Goal: Transaction & Acquisition: Obtain resource

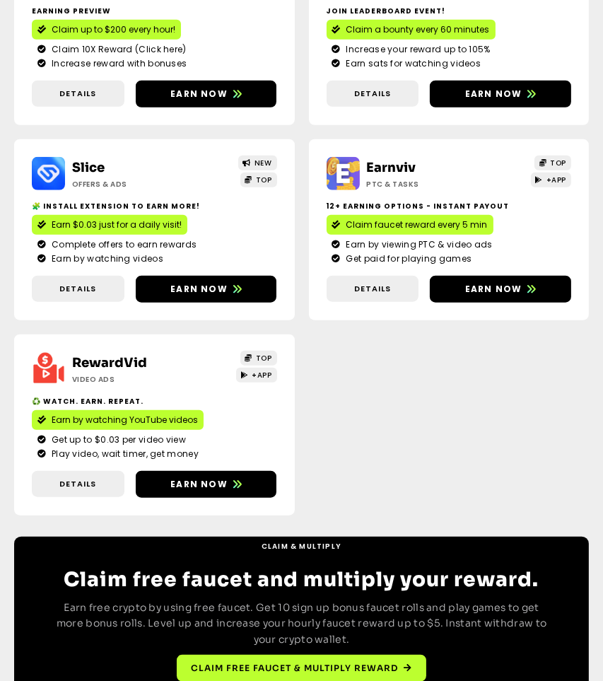
scroll to position [917, 0]
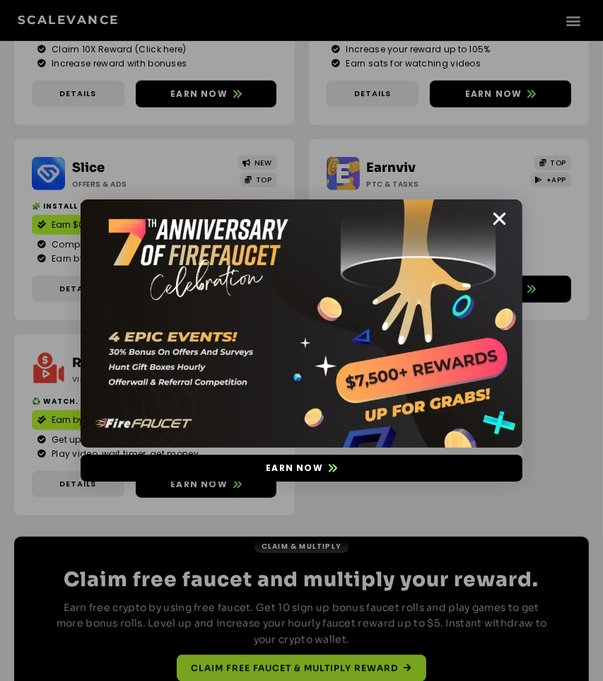
click at [309, 3] on div "Earn now" at bounding box center [301, 340] width 603 height 681
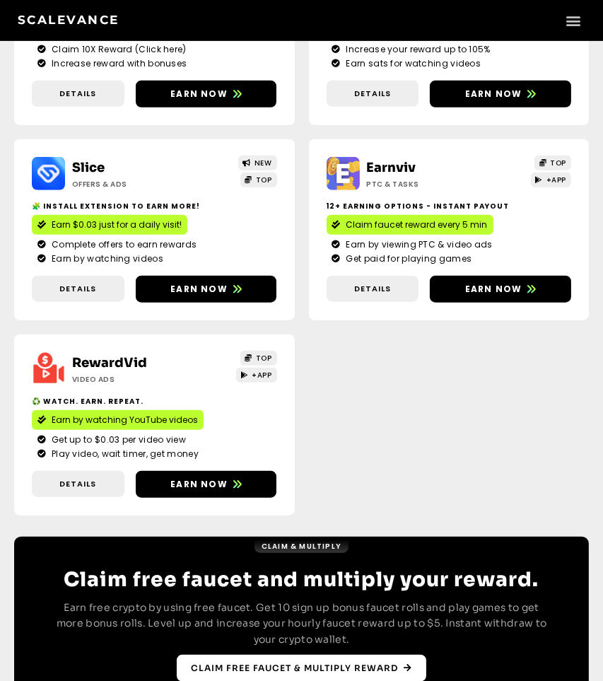
click at [229, 658] on link "Claim free faucet & multiply reward" at bounding box center [302, 668] width 250 height 27
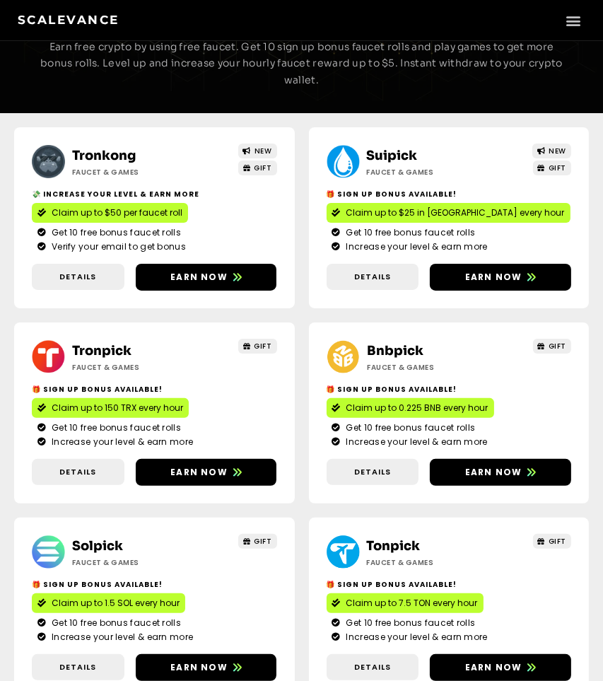
scroll to position [140, 0]
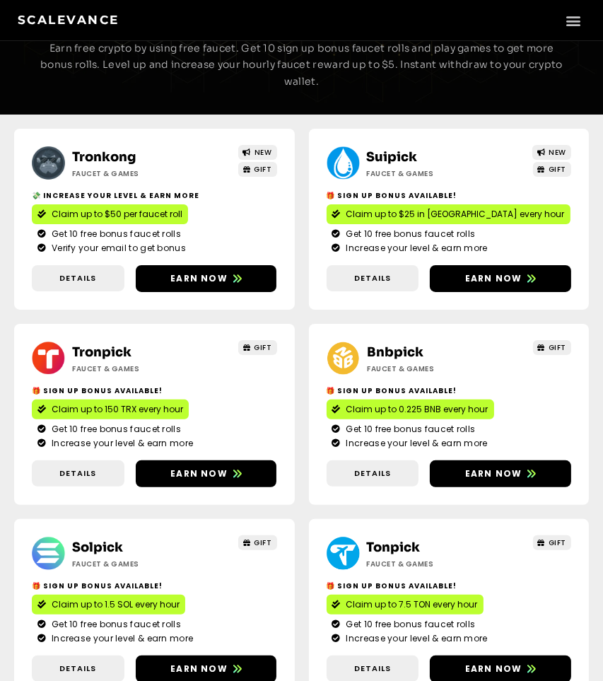
click at [484, 455] on div "Bnbpick Faucet & Games GIFT 🎁 Sign Up Bonus Available! Claim up to 0.225 BNB ev…" at bounding box center [449, 414] width 281 height 181
click at [494, 482] on link "Earn now" at bounding box center [500, 473] width 141 height 27
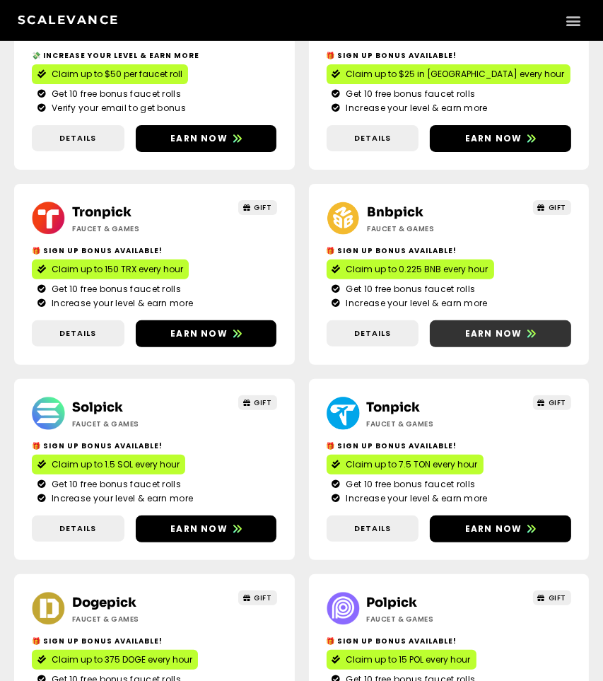
scroll to position [314, 0]
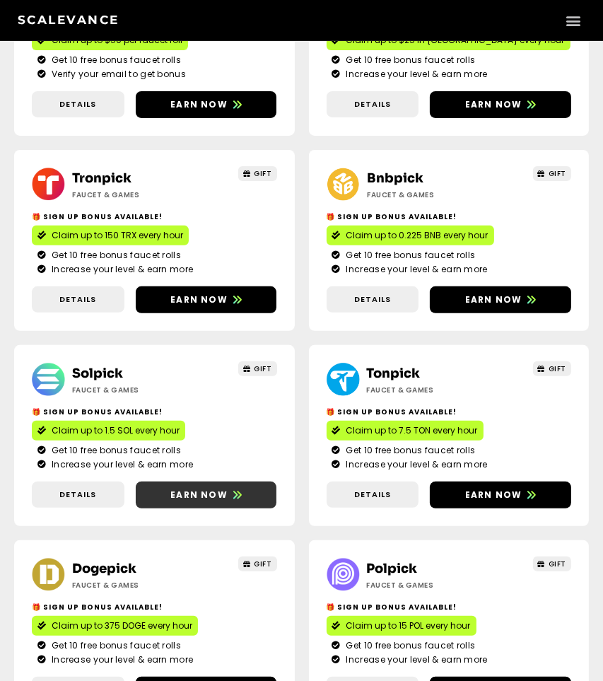
click at [177, 500] on span "Earn now" at bounding box center [198, 495] width 57 height 13
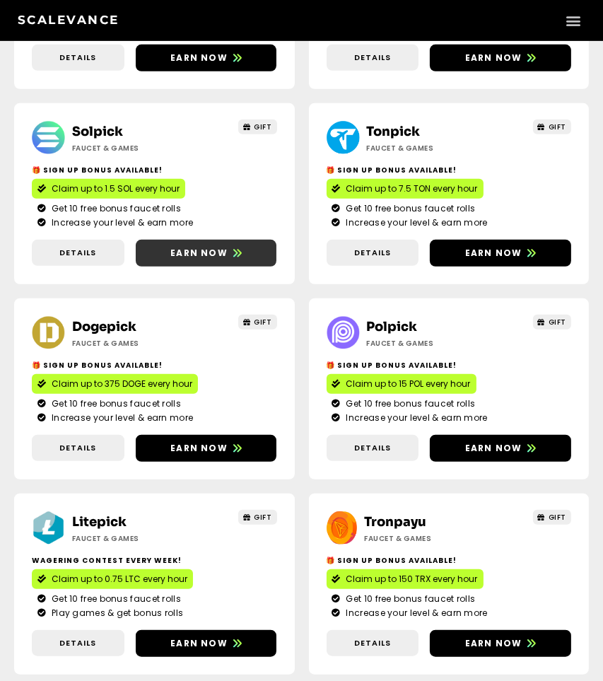
scroll to position [562, 0]
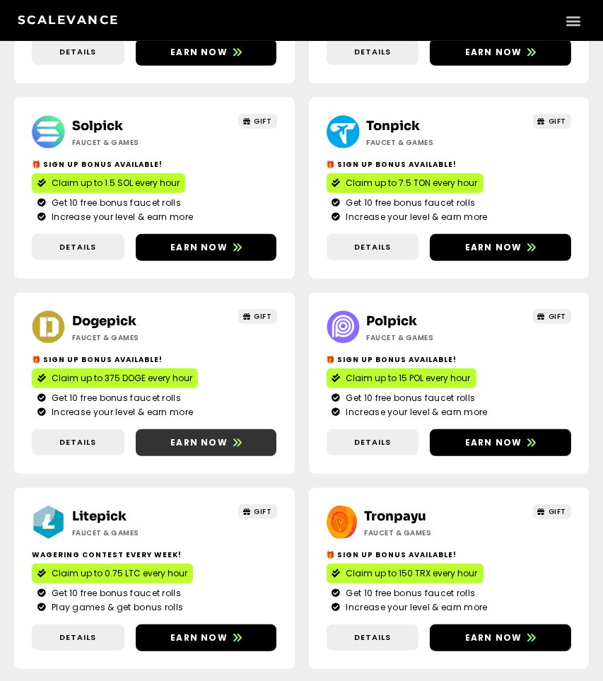
click at [208, 433] on link "Earn now" at bounding box center [206, 442] width 141 height 27
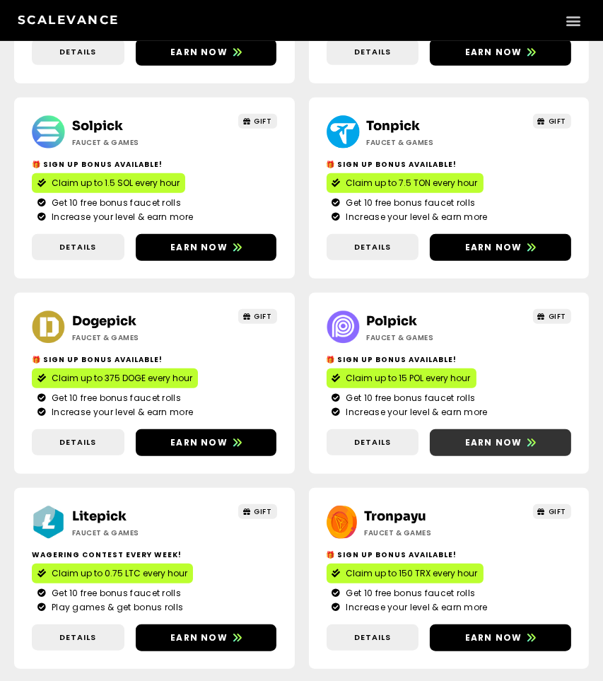
click at [498, 447] on span "Earn now" at bounding box center [493, 442] width 57 height 13
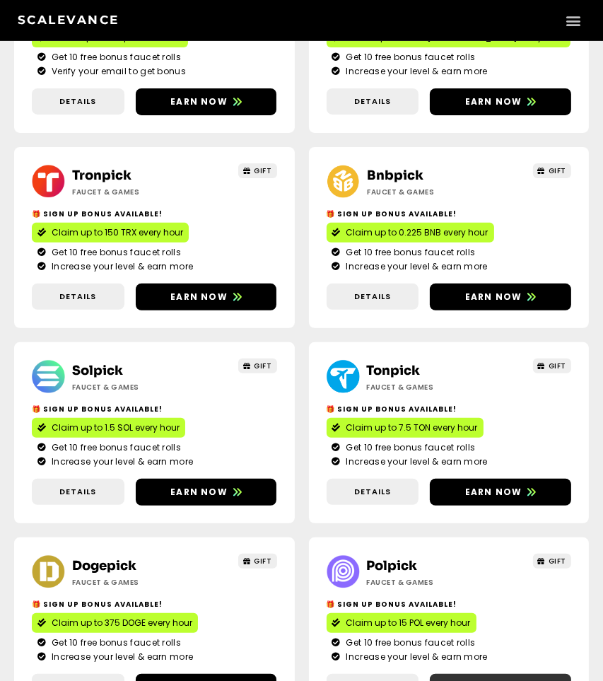
scroll to position [318, 0]
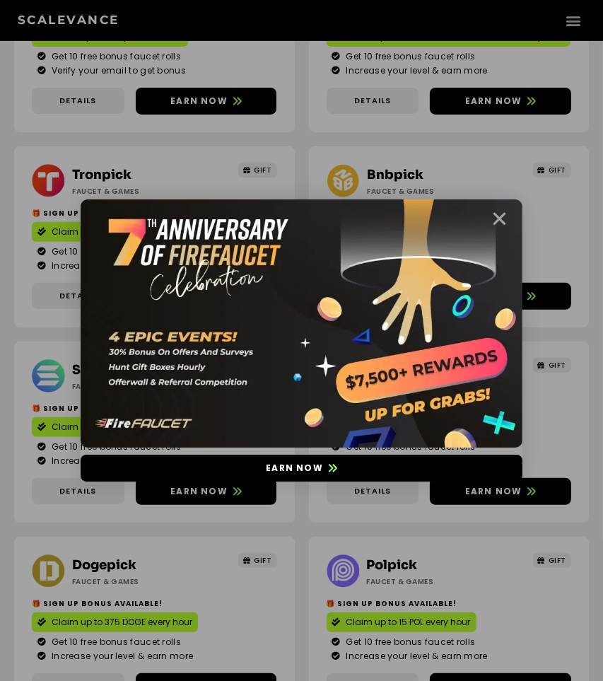
click at [504, 217] on icon "Close" at bounding box center [500, 219] width 18 height 18
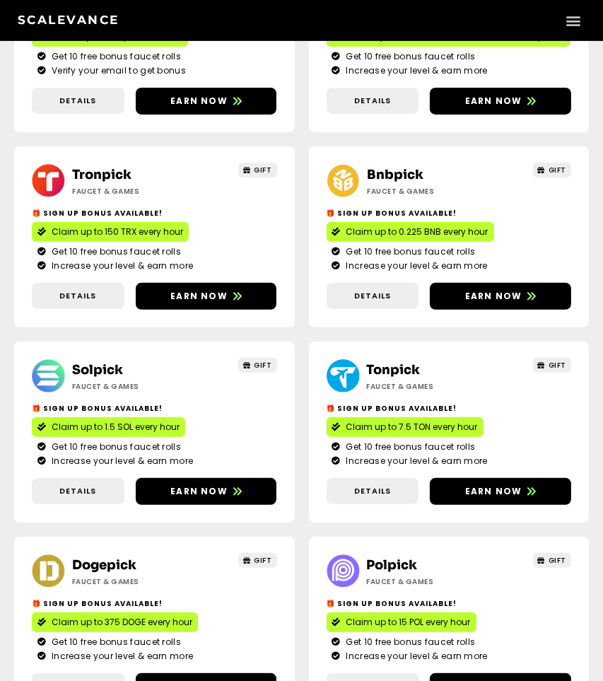
scroll to position [0, 0]
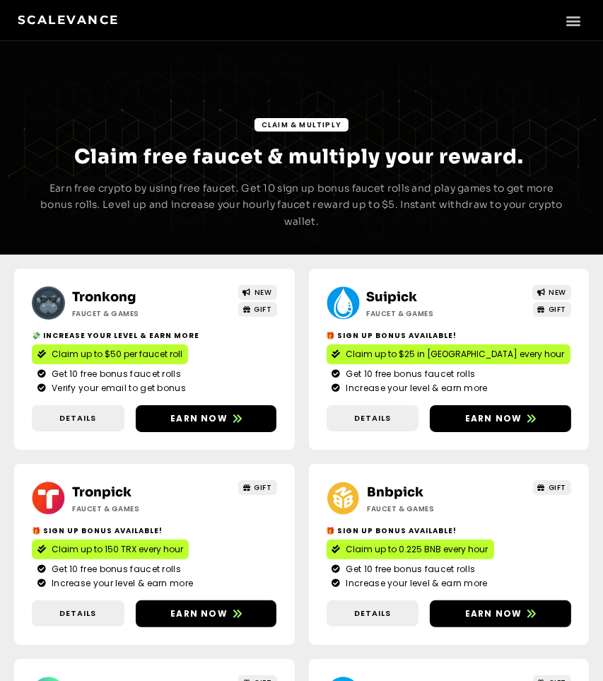
click at [112, 294] on link "Tronkong" at bounding box center [104, 297] width 64 height 16
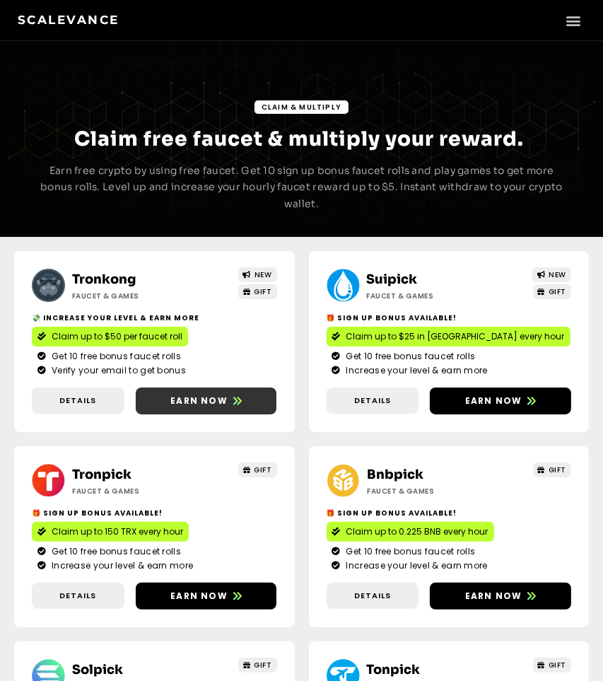
click at [189, 389] on link "Earn now" at bounding box center [206, 401] width 141 height 27
drag, startPoint x: 82, startPoint y: 491, endPoint x: 52, endPoint y: 484, distance: 31.1
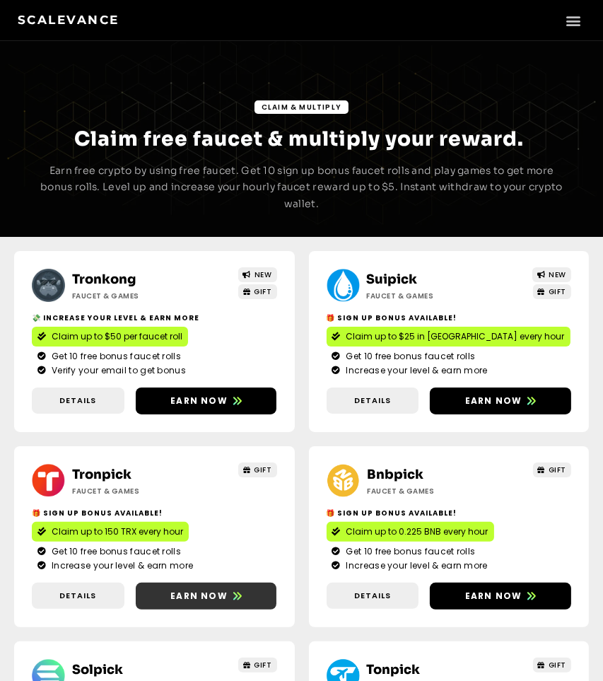
drag, startPoint x: 52, startPoint y: 484, endPoint x: 190, endPoint y: 592, distance: 175.4
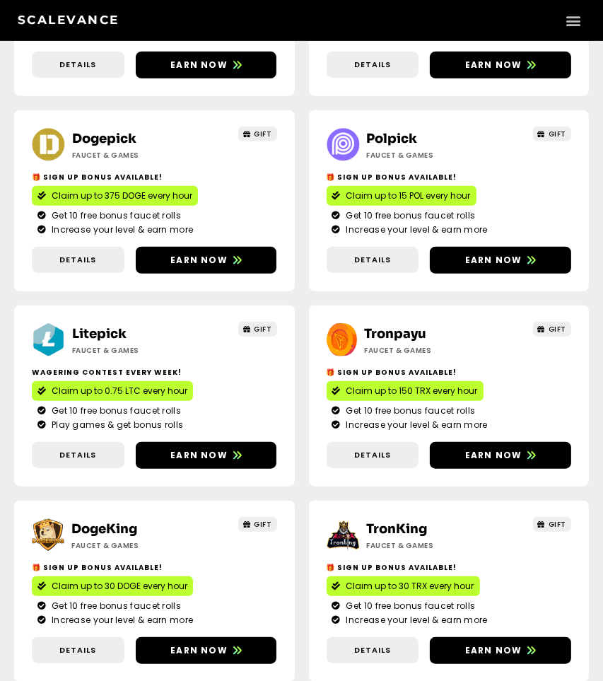
scroll to position [745, 0]
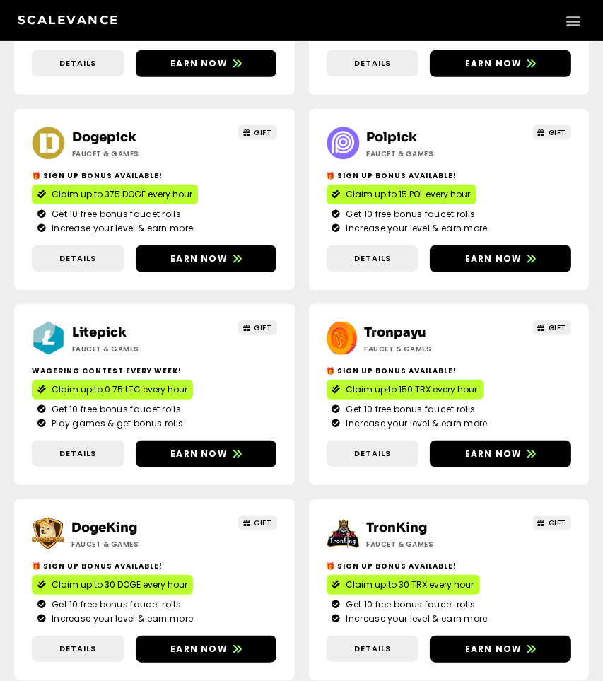
drag, startPoint x: 204, startPoint y: 453, endPoint x: 600, endPoint y: 306, distance: 422.5
click at [600, 306] on div "Tronkong Faucet & Games NEW GIFT 💸 Increase your level & earn more Claim up to …" at bounding box center [301, 492] width 603 height 1966
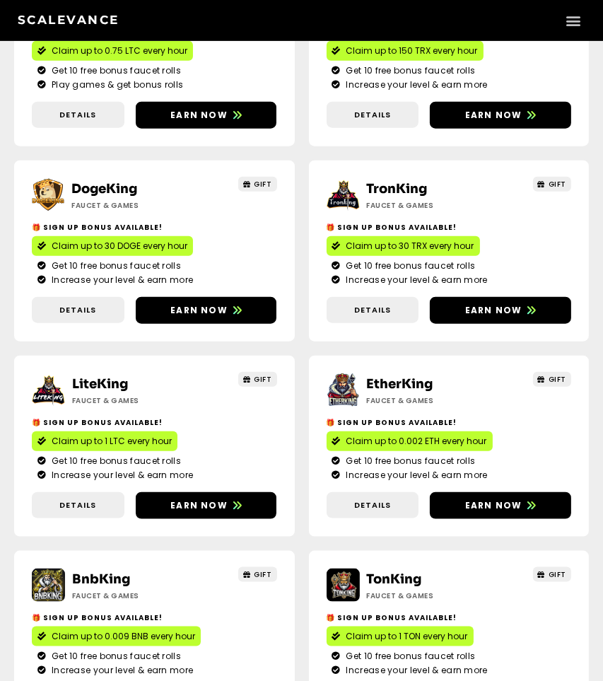
scroll to position [1051, 0]
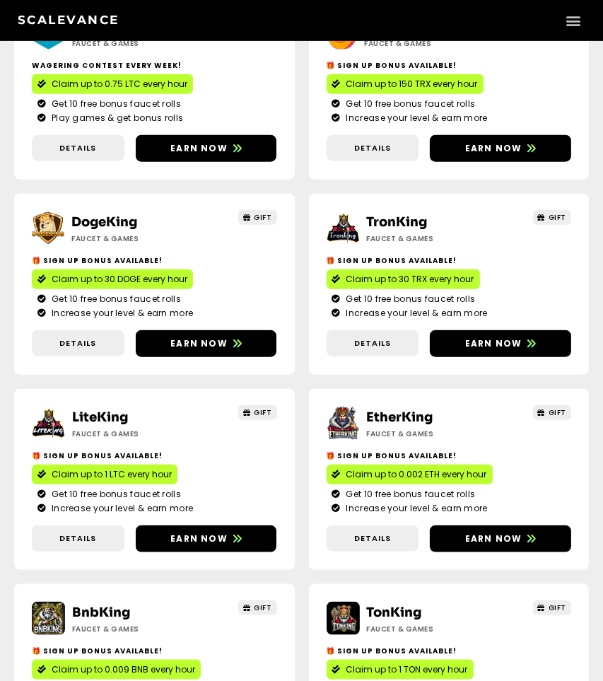
click at [2, 354] on div "Tronkong Faucet & Games NEW GIFT 💸 Increase your level & earn more Claim up to …" at bounding box center [301, 187] width 603 height 1966
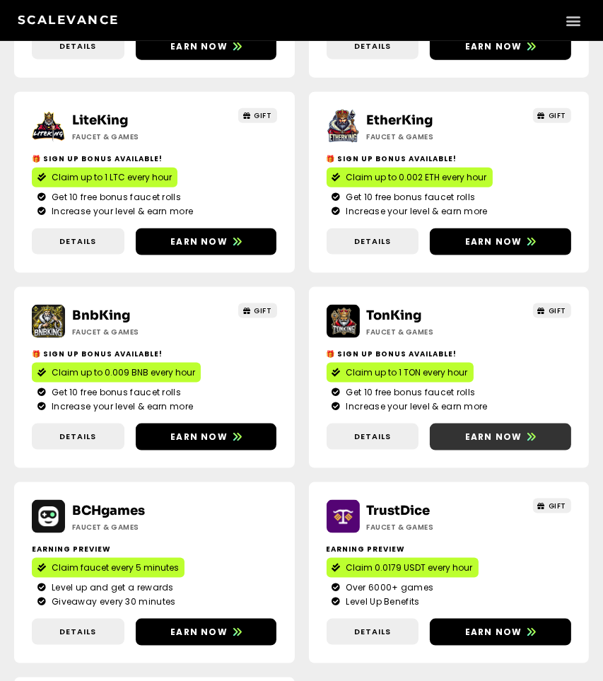
scroll to position [1345, 0]
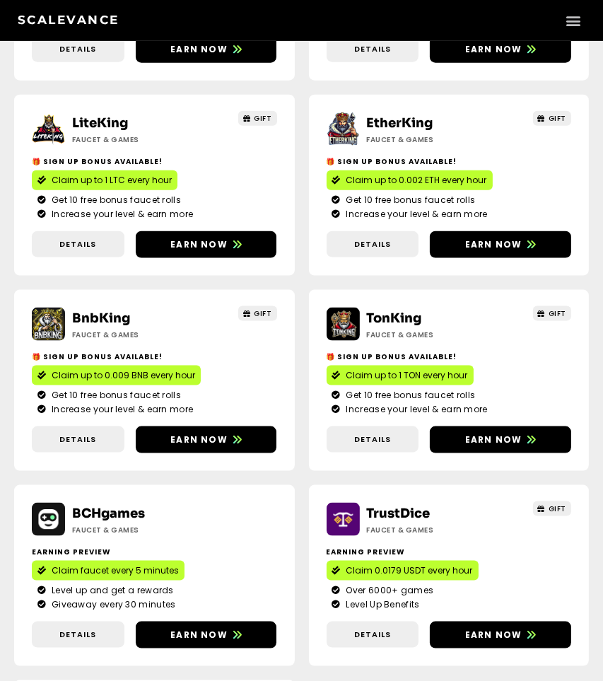
click at [252, 122] on span "GIFT" at bounding box center [257, 118] width 29 height 11
click at [253, 122] on span "GIFT" at bounding box center [257, 118] width 29 height 11
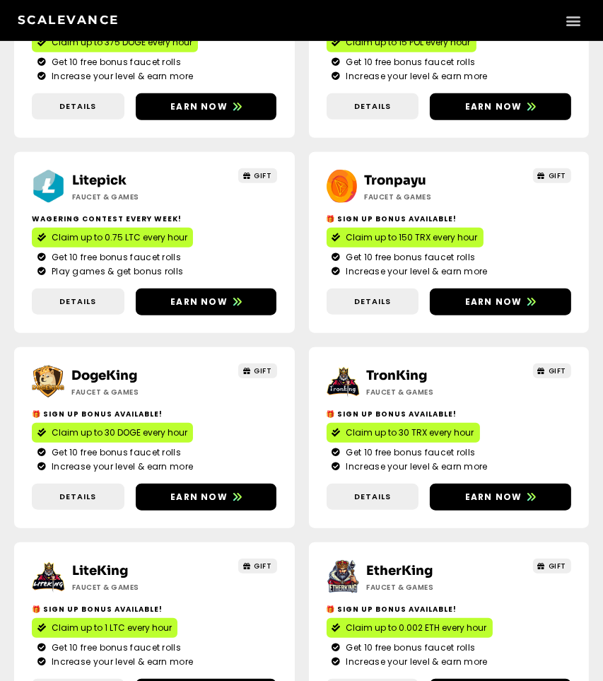
scroll to position [0, 0]
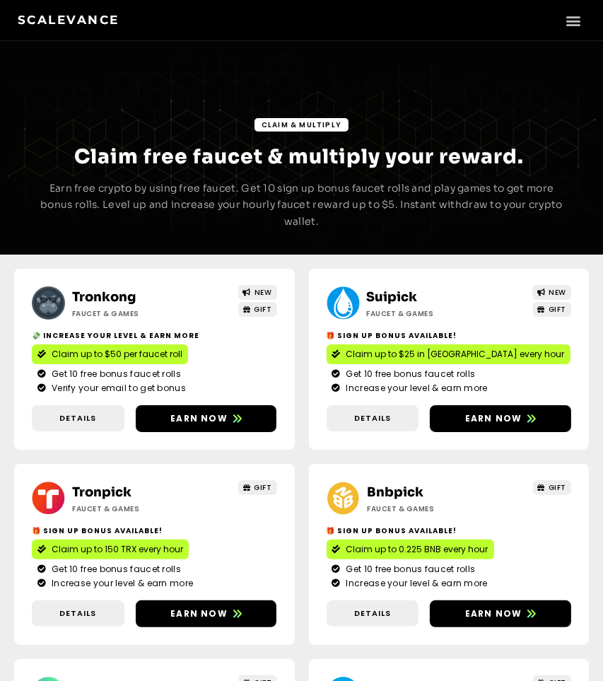
click at [317, 133] on div "Claim & Multiply Claim free faucet & multiply your reward. Earn free crypto by …" at bounding box center [301, 173] width 603 height 150
click at [318, 126] on span "Claim & Multiply" at bounding box center [302, 125] width 80 height 11
click at [291, 134] on div "Claim & Multiply Claim free faucet & multiply your reward. Earn free crypto by …" at bounding box center [301, 173] width 603 height 150
click at [291, 125] on span "Claim & Multiply" at bounding box center [302, 125] width 80 height 11
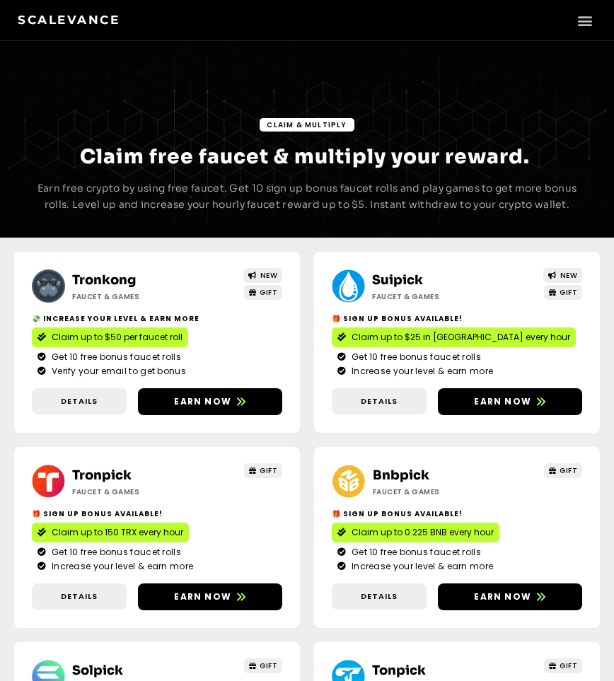
drag, startPoint x: 0, startPoint y: 0, endPoint x: 292, endPoint y: 125, distance: 317.8
click at [292, 125] on span "Claim & Multiply" at bounding box center [307, 125] width 80 height 11
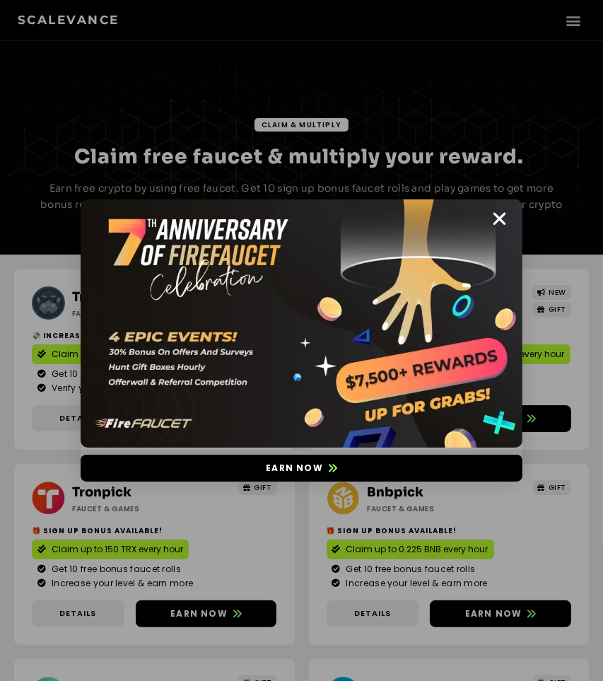
click at [402, 288] on img at bounding box center [302, 323] width 442 height 249
